Goal: Transaction & Acquisition: Purchase product/service

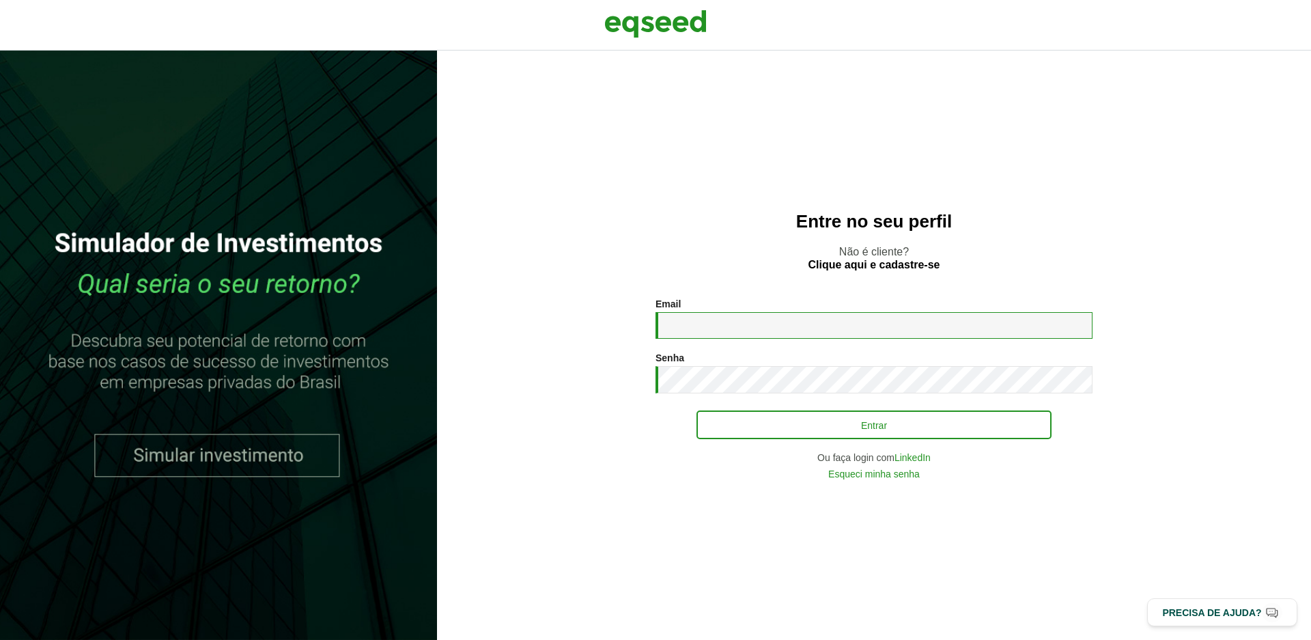
type input "**********"
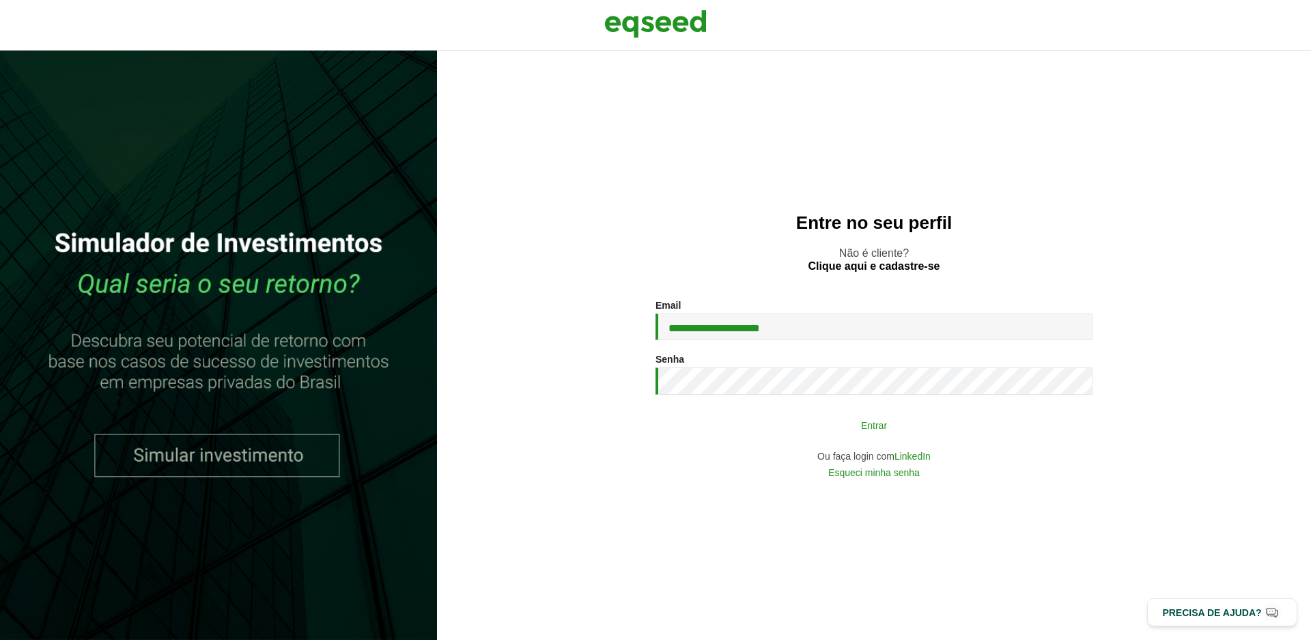
click at [819, 433] on button "Entrar" at bounding box center [873, 425] width 355 height 26
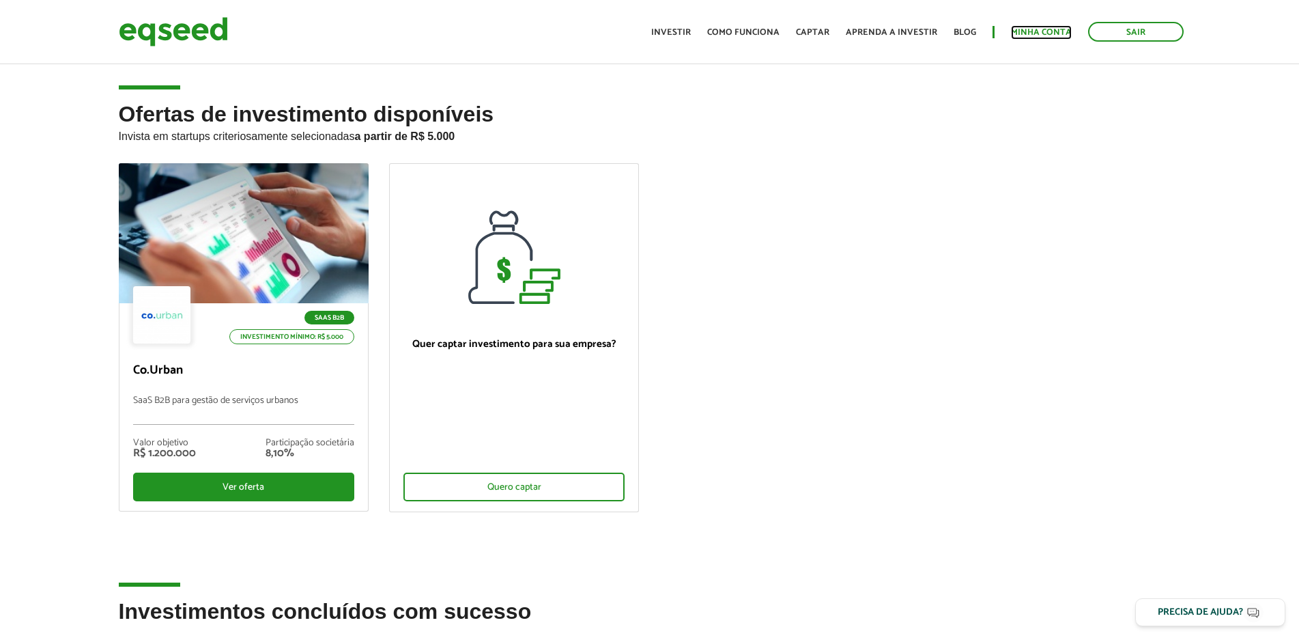
click at [1035, 29] on link "Minha conta" at bounding box center [1041, 32] width 61 height 9
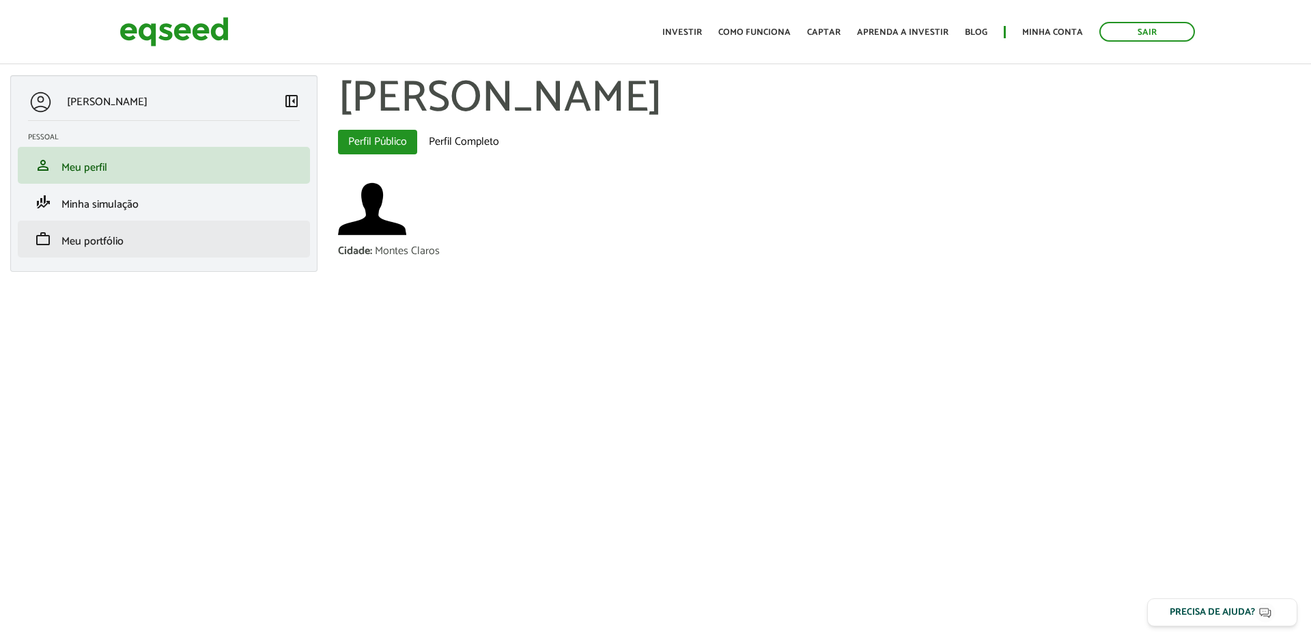
click at [162, 248] on li "work Meu portfólio" at bounding box center [164, 238] width 292 height 37
click at [109, 237] on span "Meu portfólio" at bounding box center [92, 241] width 62 height 18
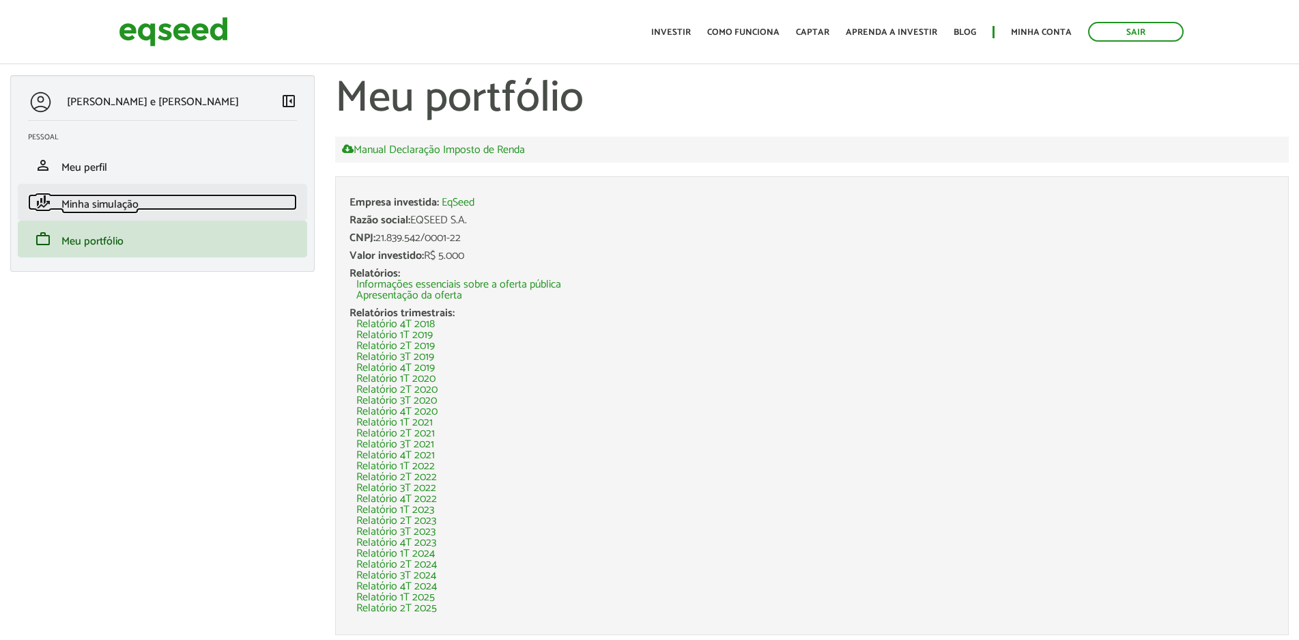
click at [188, 197] on link "finance_mode Minha simulação" at bounding box center [162, 202] width 269 height 16
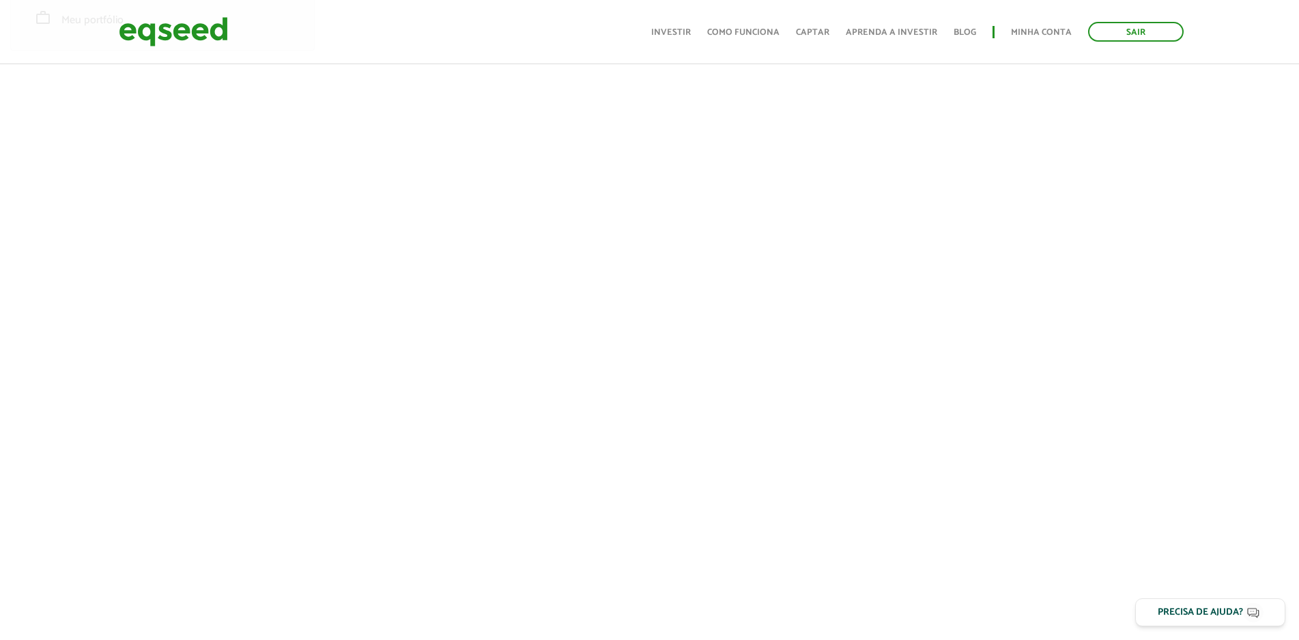
scroll to position [230, 0]
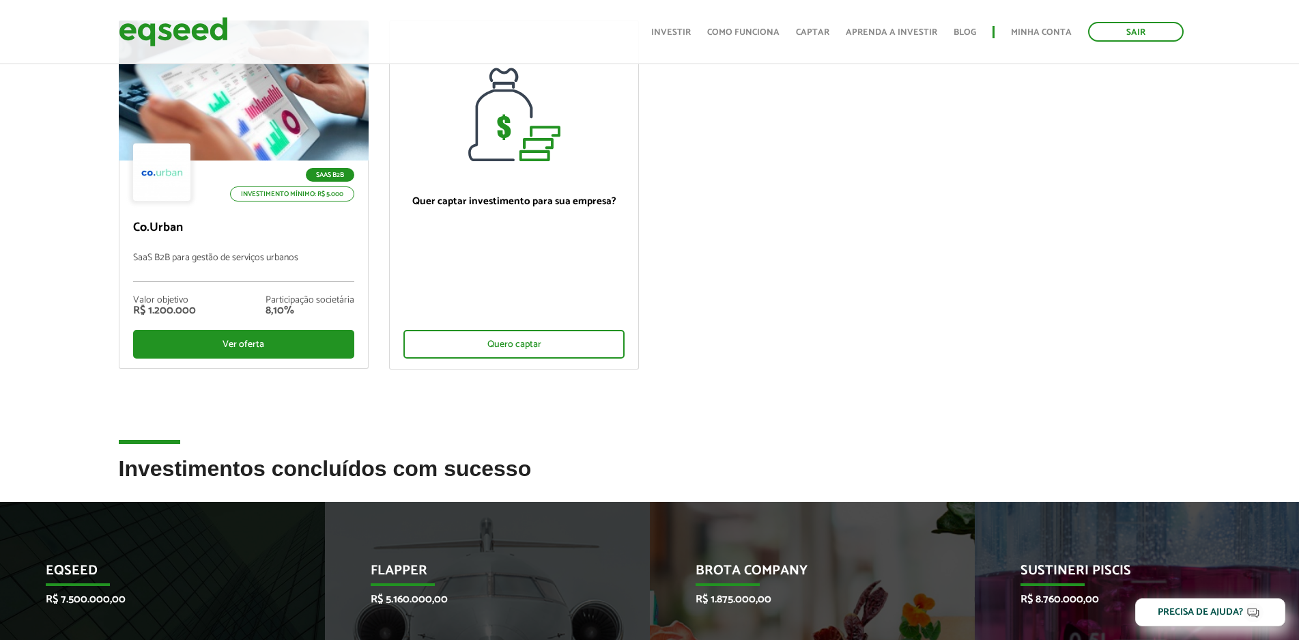
scroll to position [68, 0]
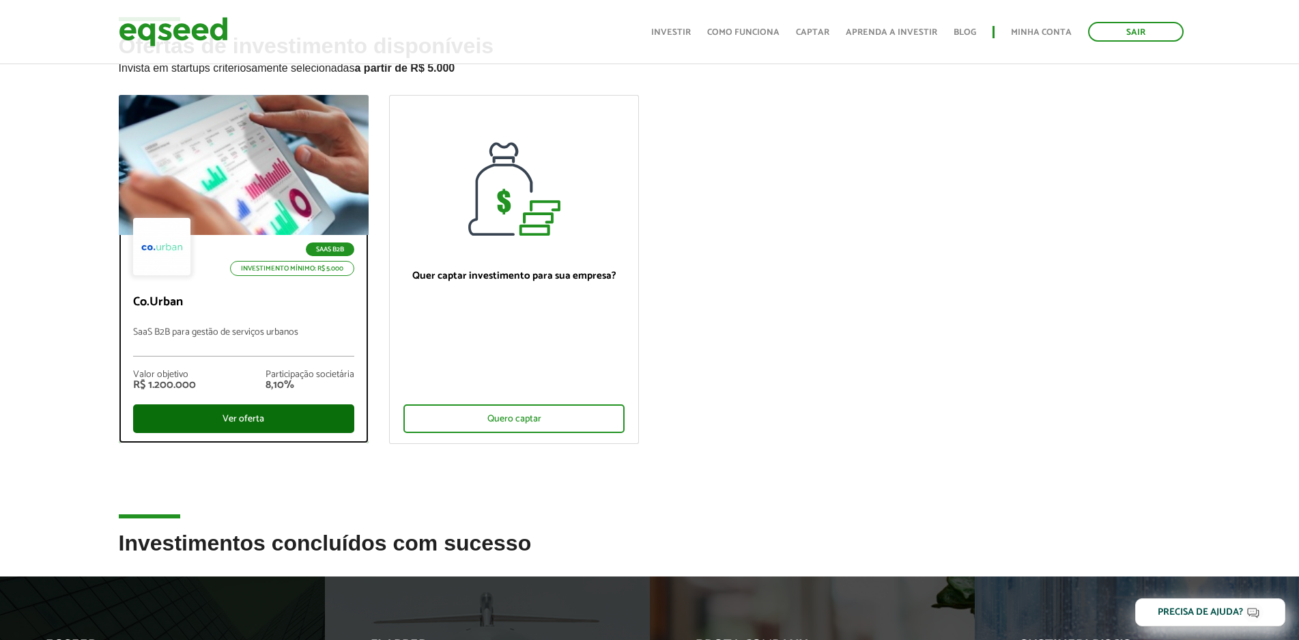
click at [257, 412] on div "Ver oferta" at bounding box center [243, 418] width 221 height 29
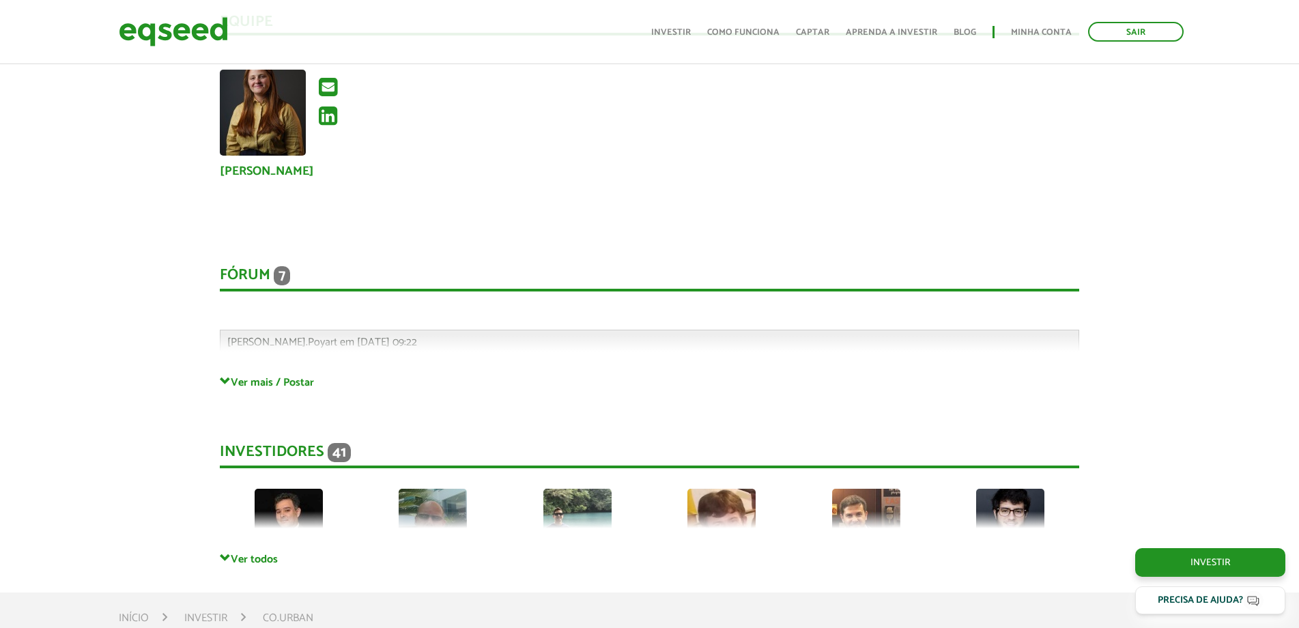
scroll to position [3072, 0]
